Goal: Task Accomplishment & Management: Use online tool/utility

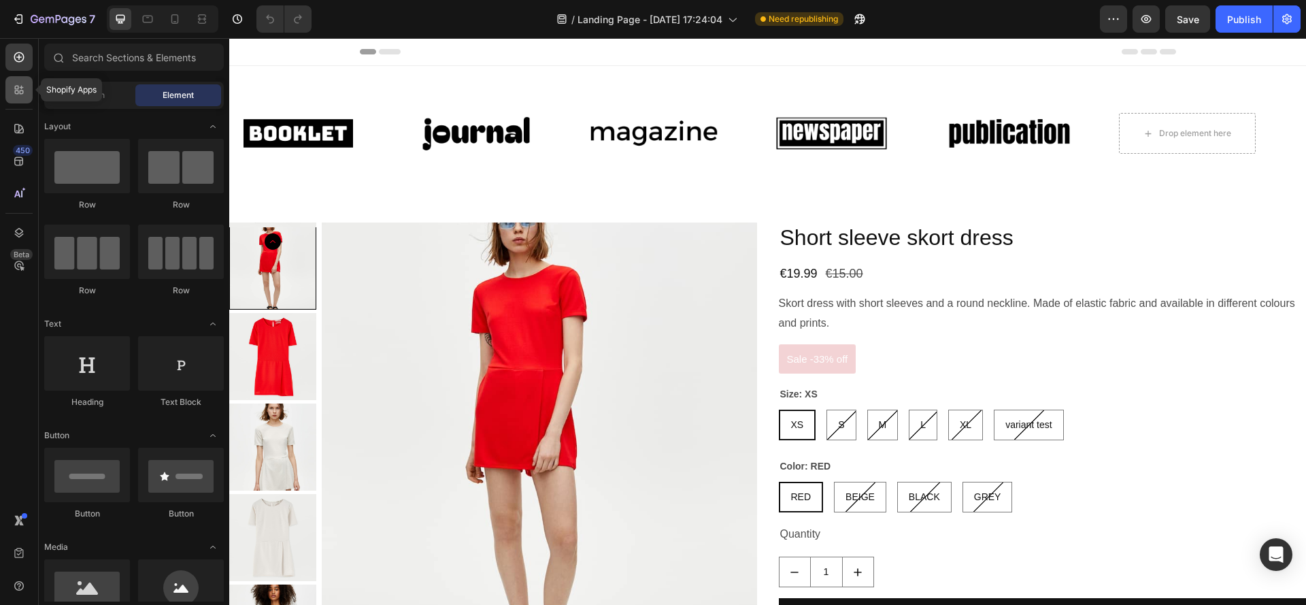
click at [12, 95] on icon at bounding box center [19, 90] width 14 height 14
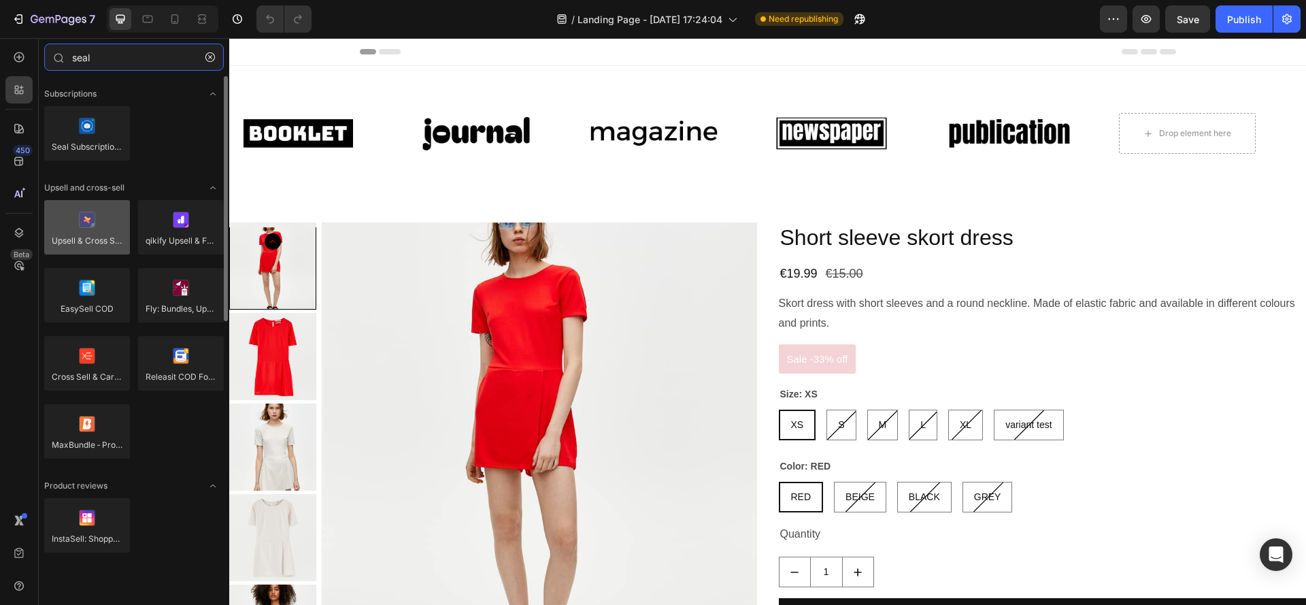
type input "seal"
click at [92, 231] on div at bounding box center [87, 227] width 86 height 54
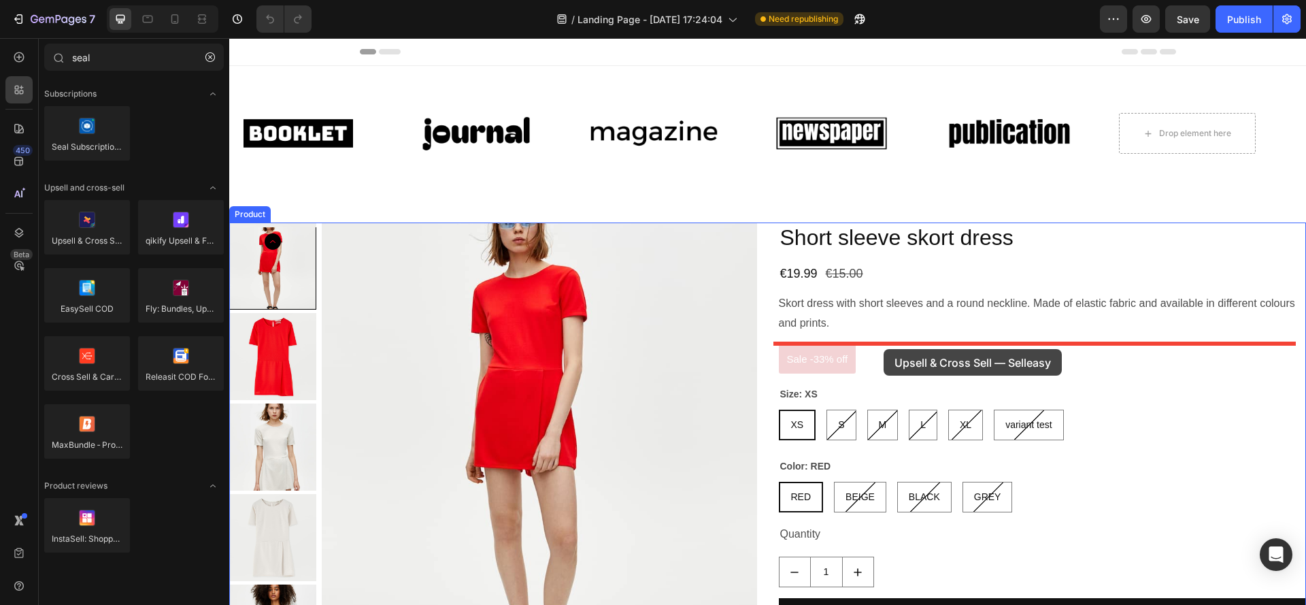
drag, startPoint x: 286, startPoint y: 246, endPoint x: 883, endPoint y: 348, distance: 606.5
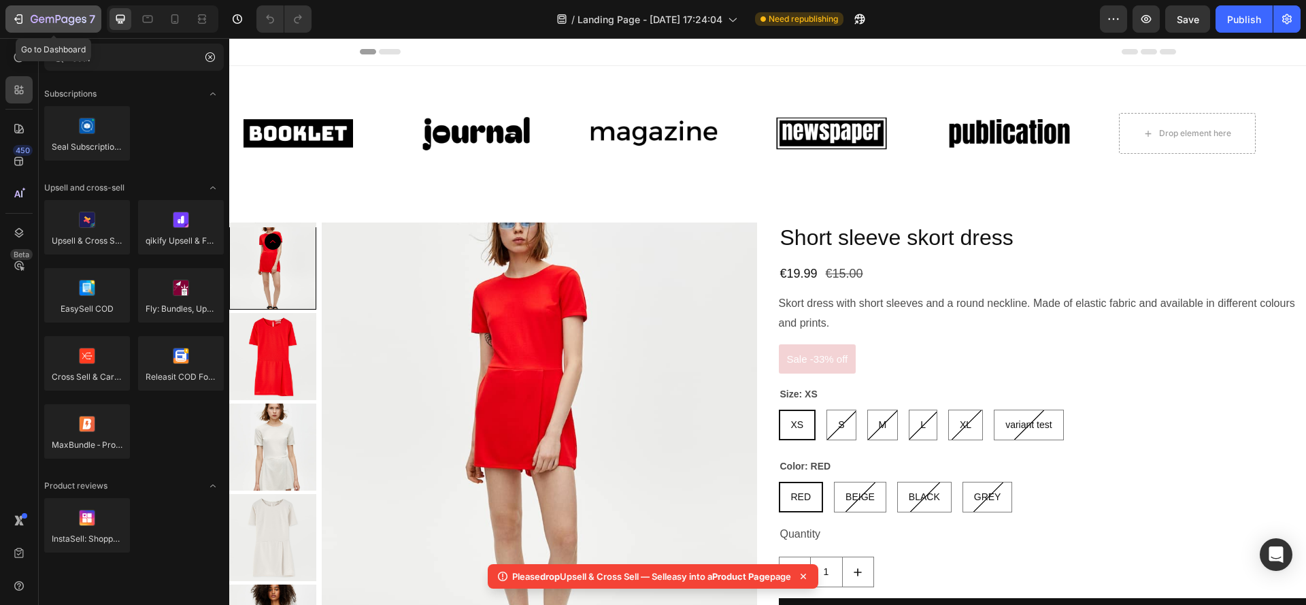
click at [56, 24] on icon "button" at bounding box center [59, 20] width 56 height 12
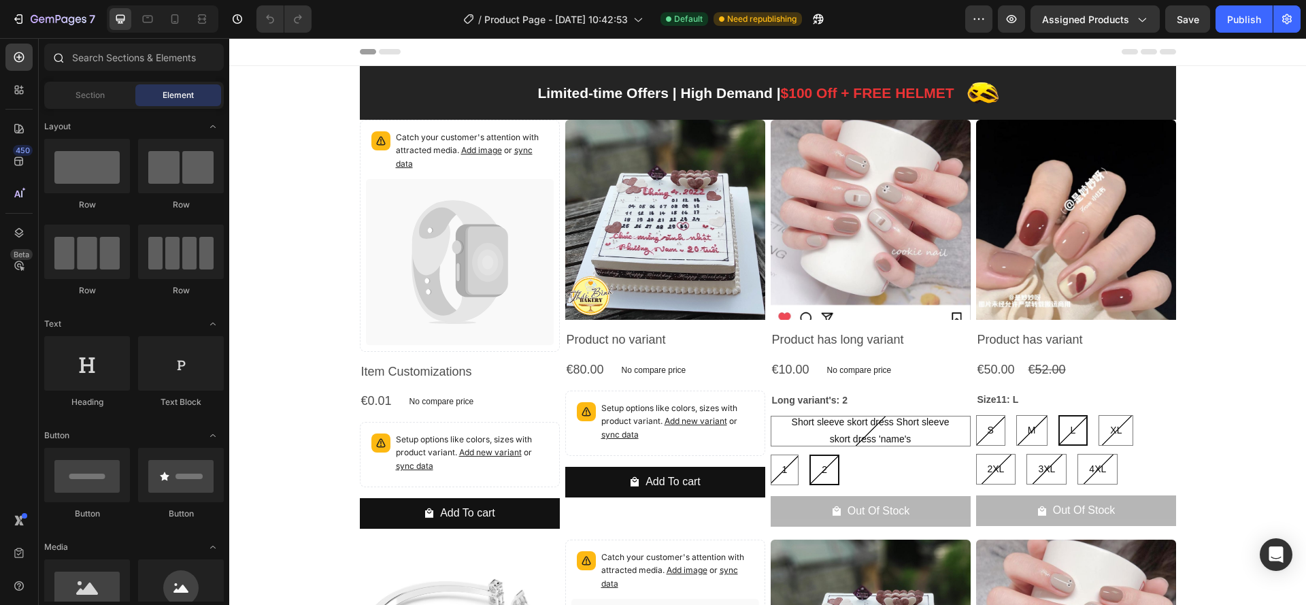
click at [123, 71] on div at bounding box center [134, 60] width 190 height 33
click at [120, 65] on input "text" at bounding box center [134, 57] width 180 height 27
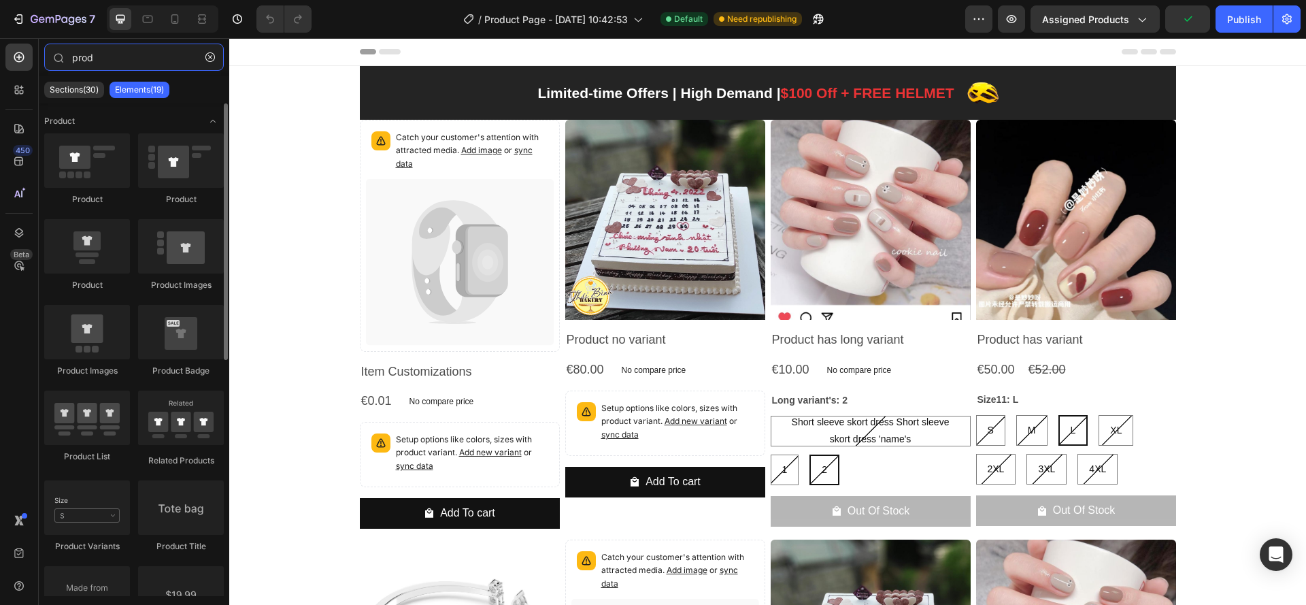
type input "prod"
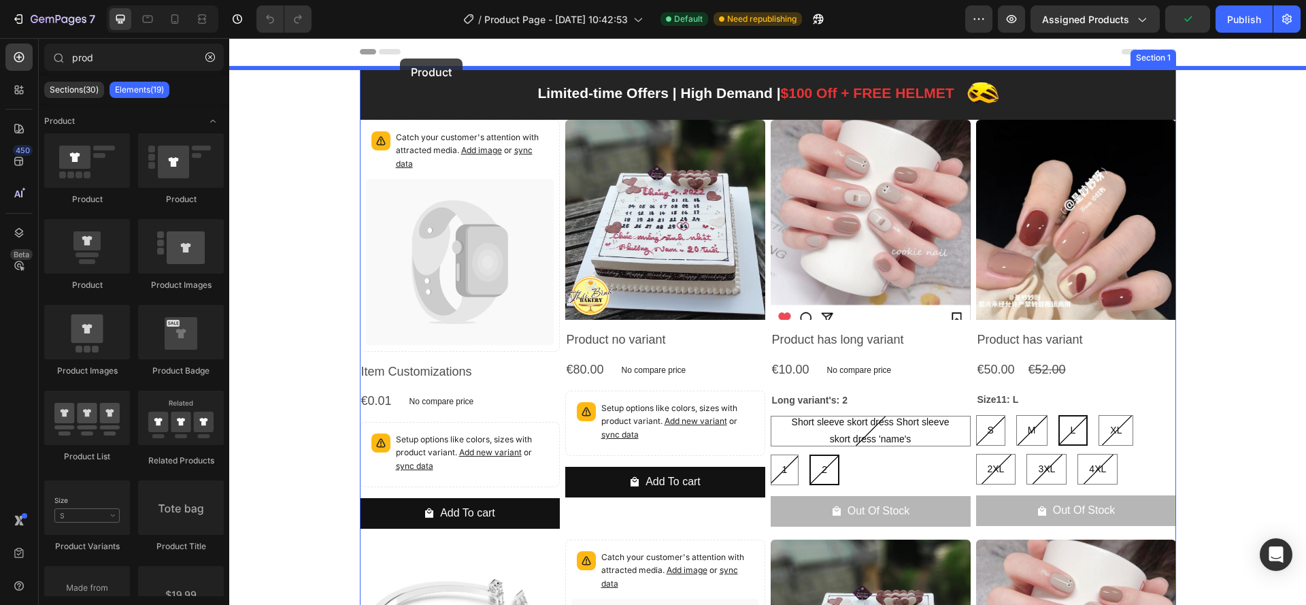
drag, startPoint x: 362, startPoint y: 199, endPoint x: 402, endPoint y: 56, distance: 149.0
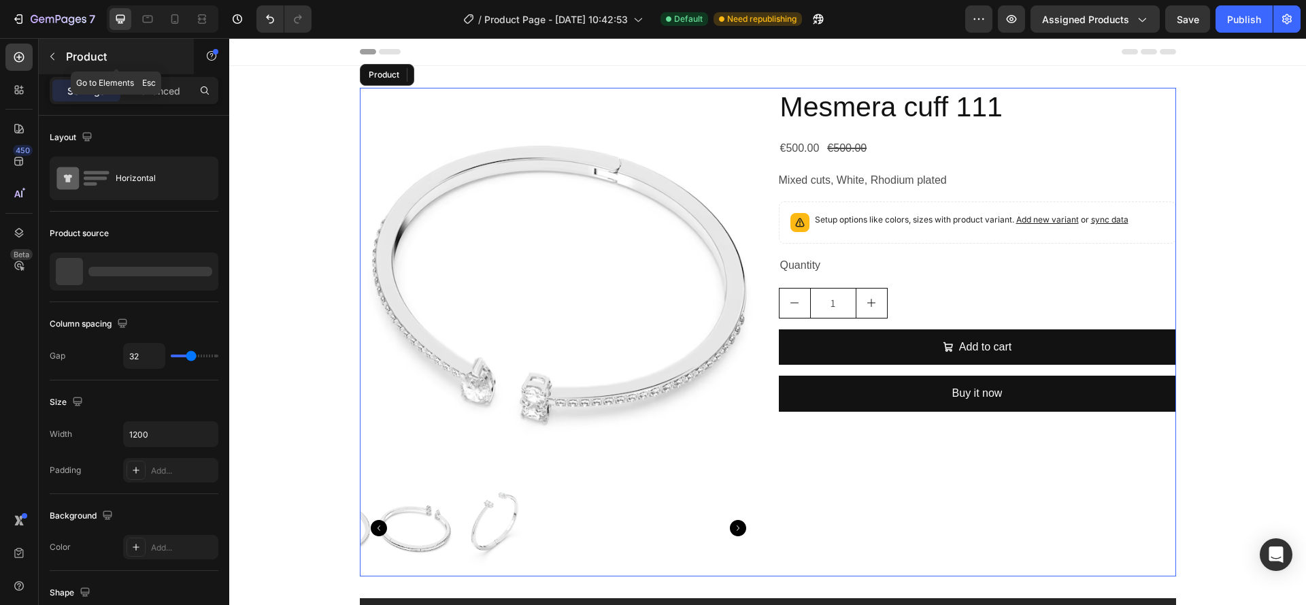
click at [124, 62] on p "Product" at bounding box center [124, 56] width 116 height 16
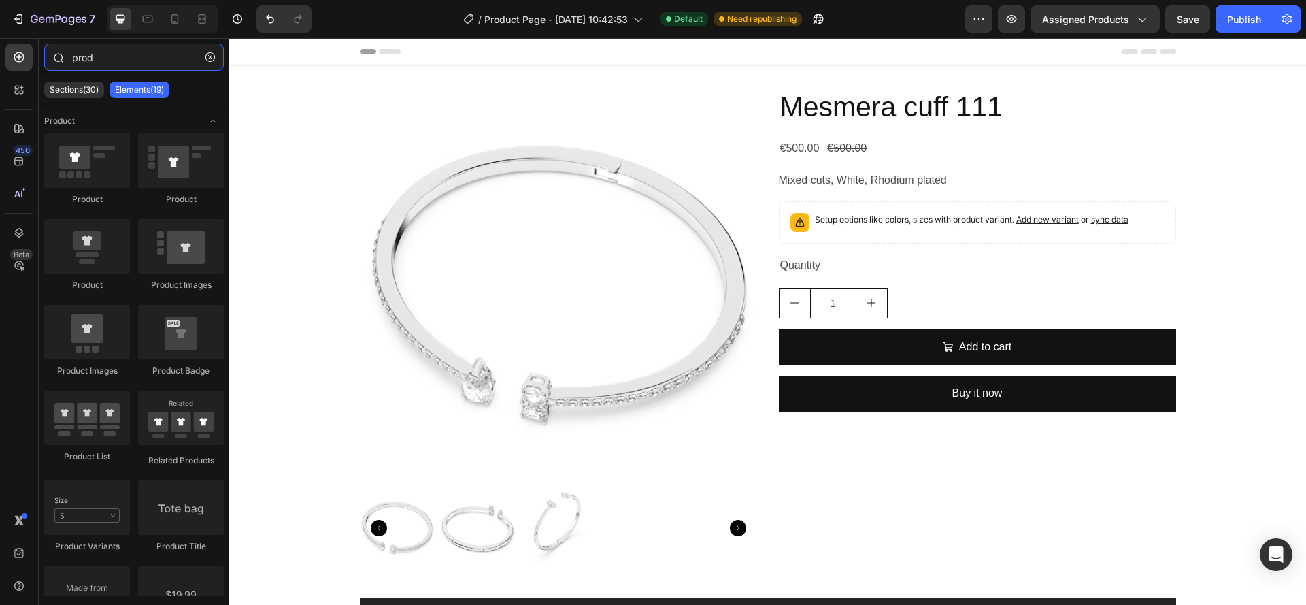
click at [124, 61] on input "prod" at bounding box center [134, 57] width 180 height 27
click at [19, 86] on icon at bounding box center [19, 90] width 14 height 14
radio input "true"
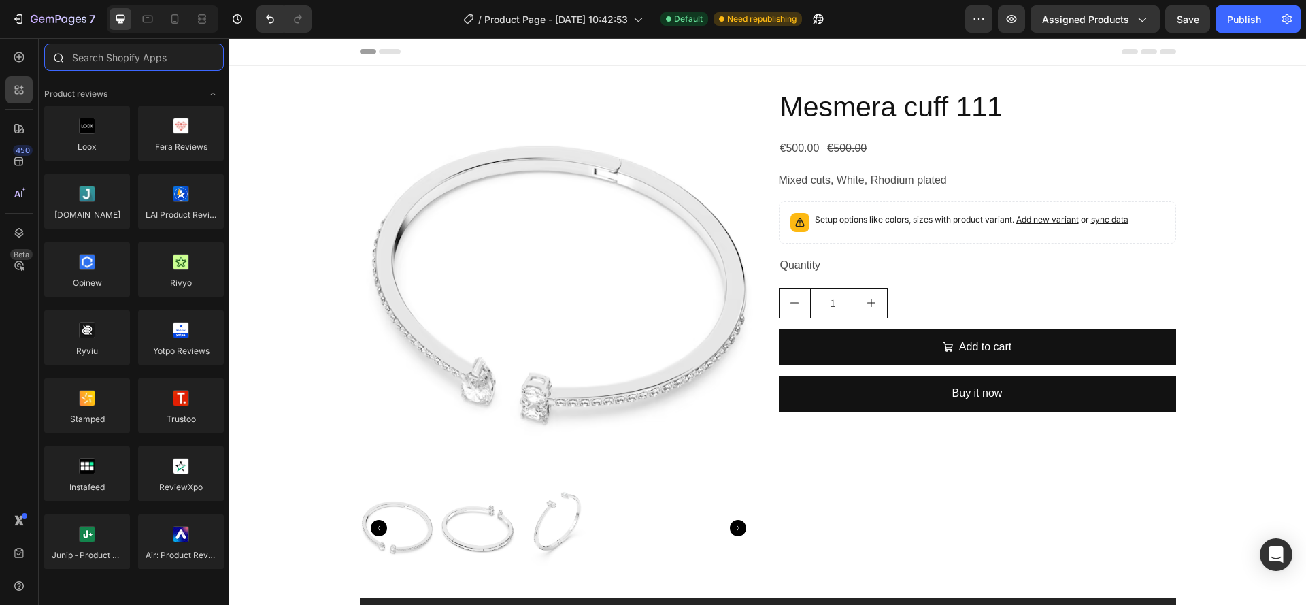
click at [119, 55] on input "text" at bounding box center [134, 57] width 180 height 27
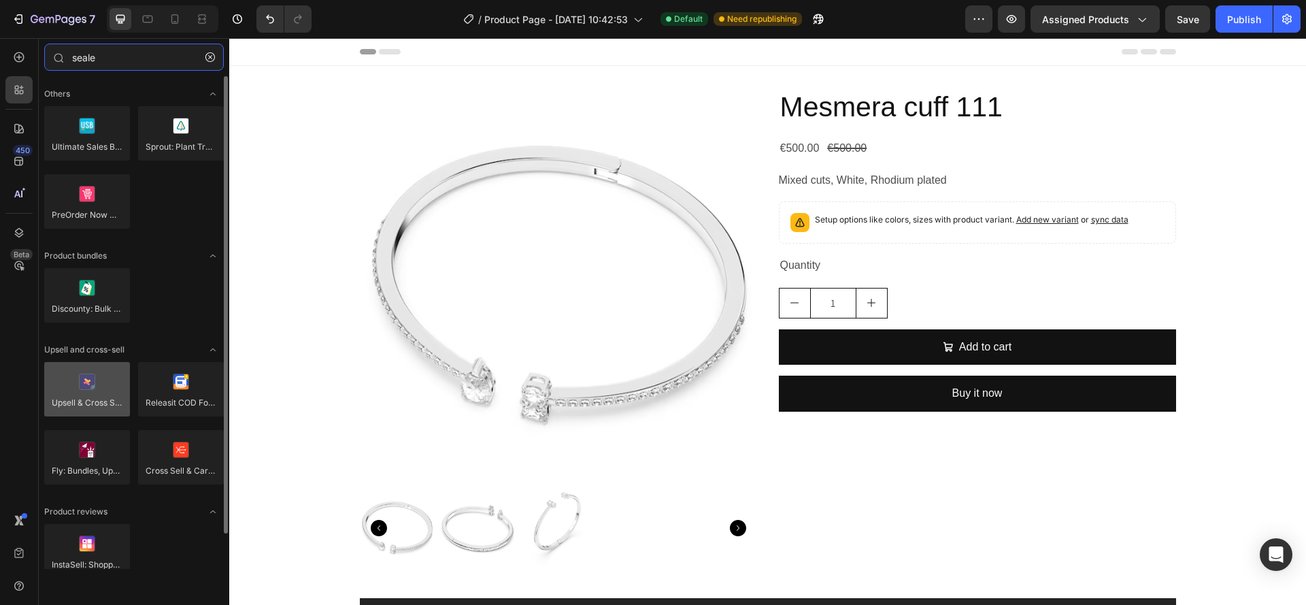
type input "seale"
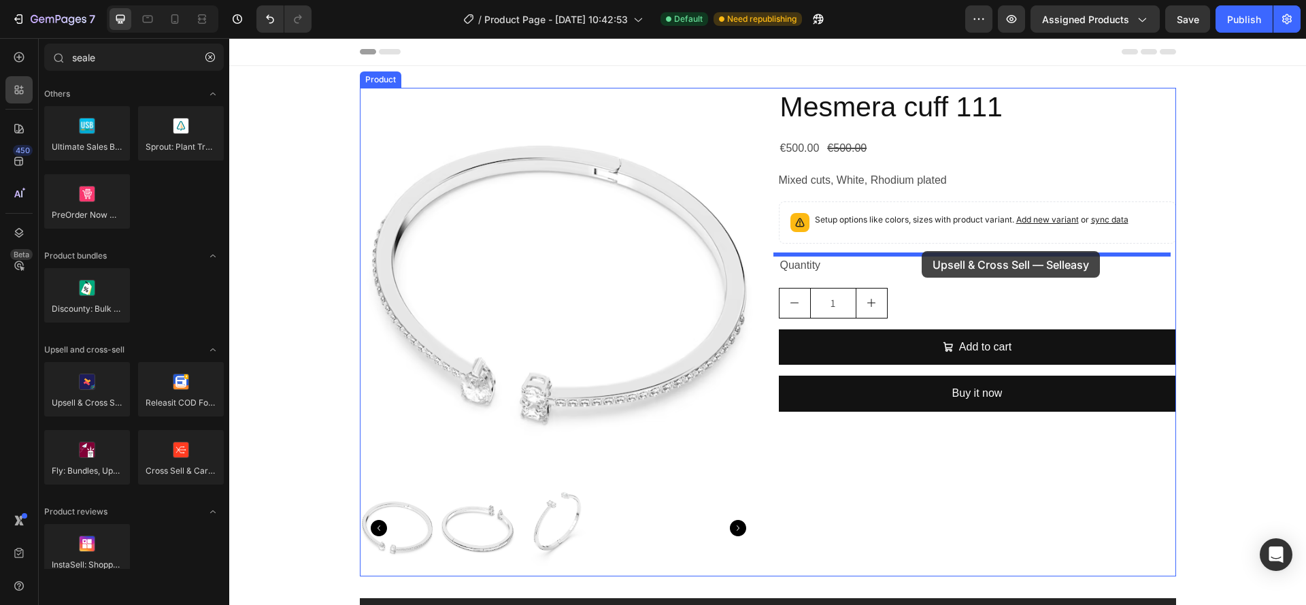
drag, startPoint x: 348, startPoint y: 418, endPoint x: 927, endPoint y: 249, distance: 603.1
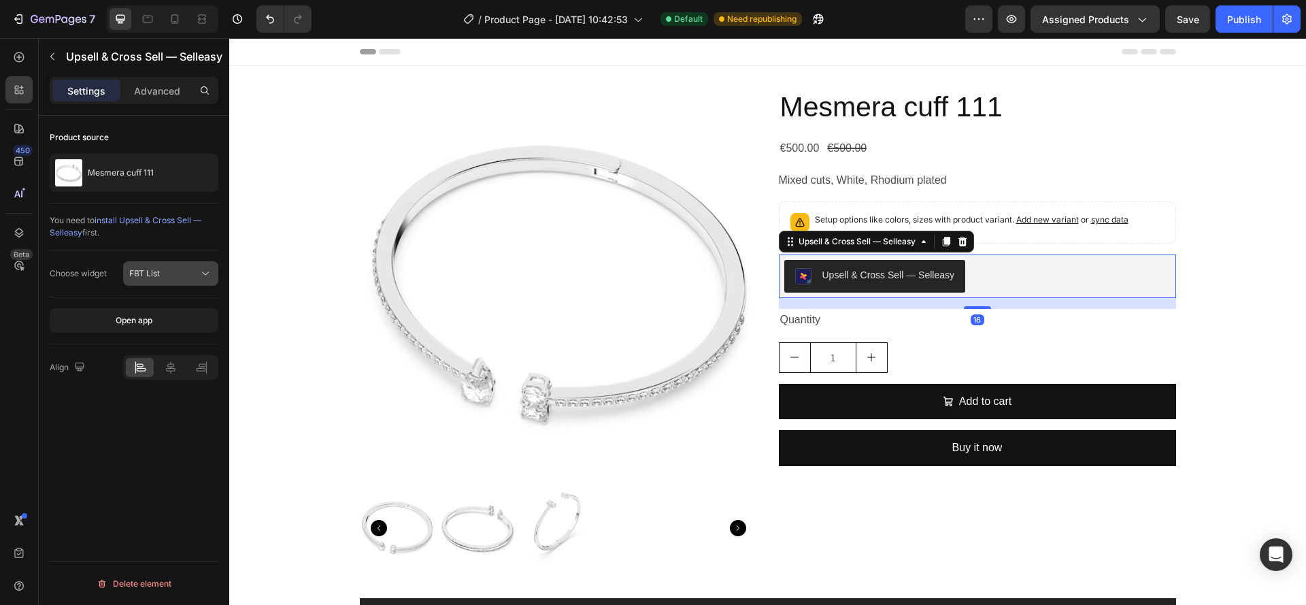
click at [193, 272] on div "FBT List" at bounding box center [163, 273] width 69 height 12
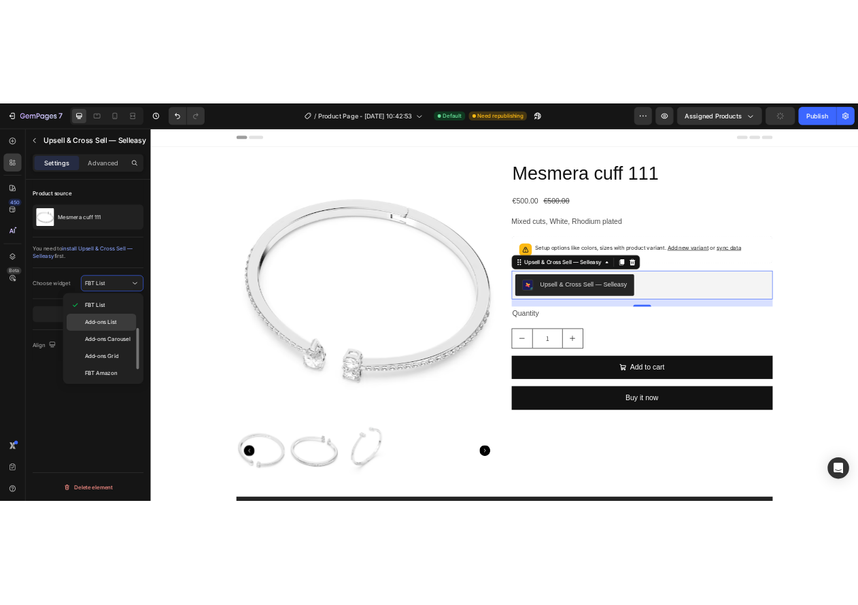
scroll to position [131, 0]
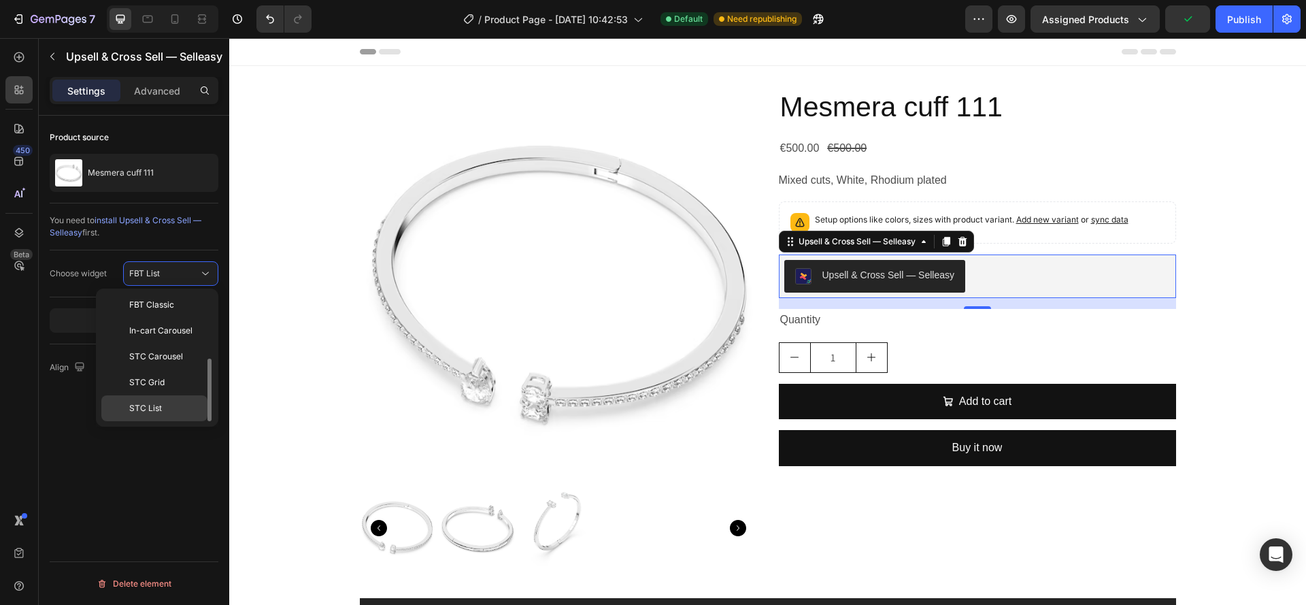
click at [158, 403] on span "STC List" at bounding box center [145, 408] width 33 height 12
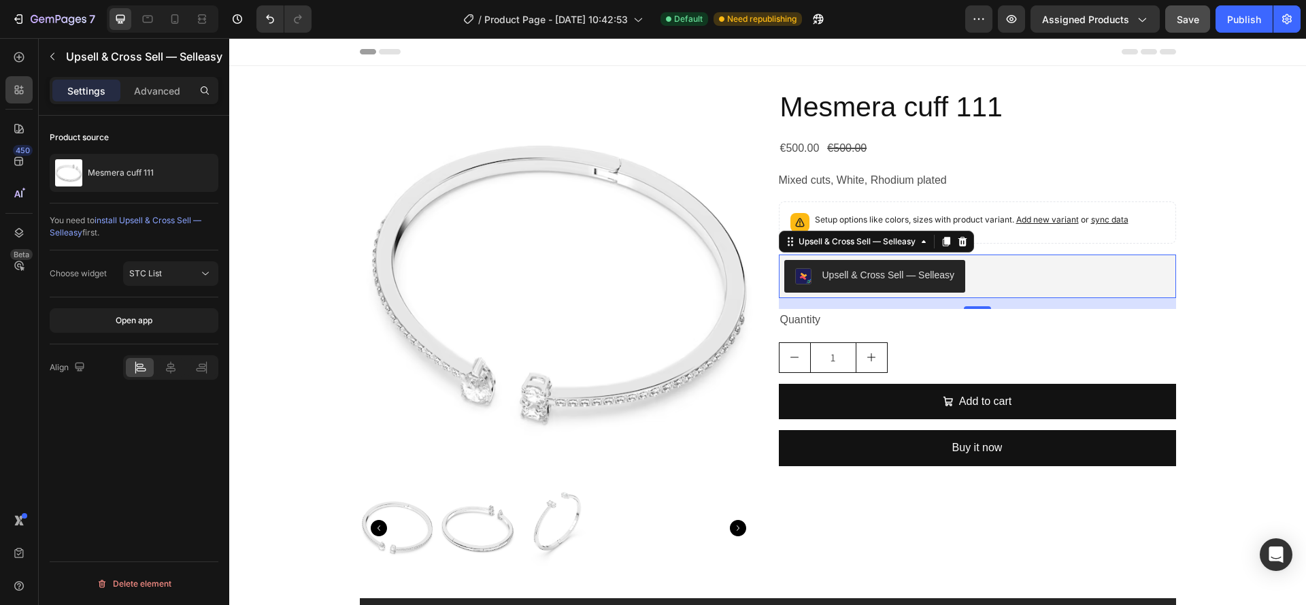
click at [1191, 21] on span "Save" at bounding box center [1188, 20] width 22 height 12
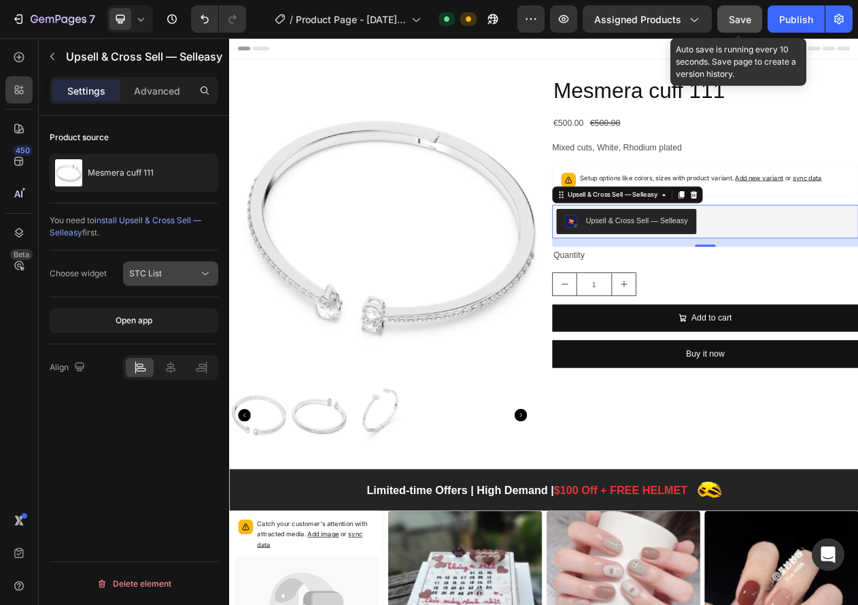
click at [169, 272] on div "STC List" at bounding box center [163, 273] width 69 height 12
click at [800, 16] on div "Publish" at bounding box center [796, 19] width 34 height 14
